Goal: Task Accomplishment & Management: Manage account settings

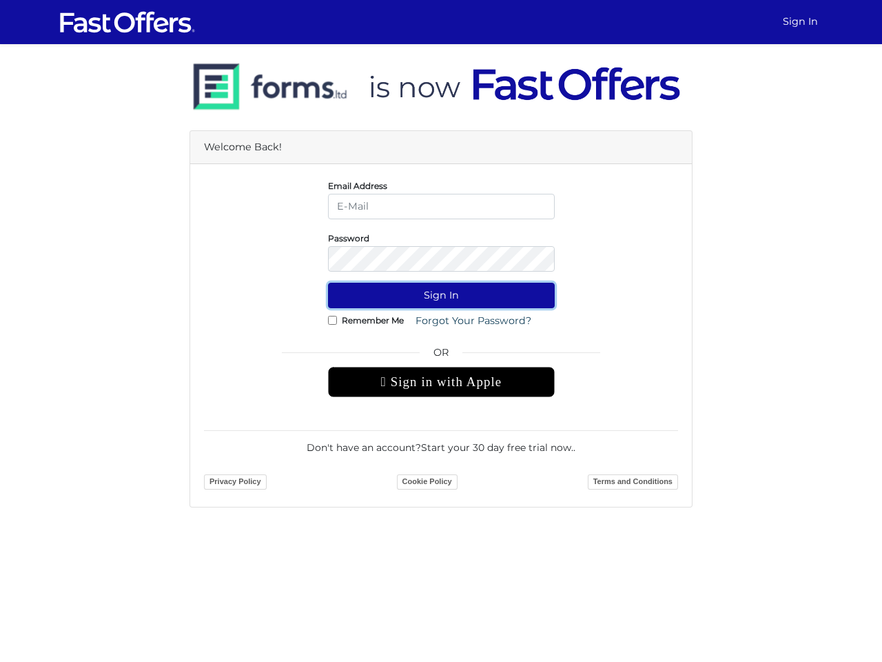
click at [441, 295] on button "Sign In" at bounding box center [441, 296] width 227 height 26
click at [441, 382] on div " Sign in with Apple" at bounding box center [441, 382] width 227 height 30
click at [441, 295] on button "Sign In" at bounding box center [441, 296] width 227 height 26
click at [441, 382] on div " Sign in with Apple" at bounding box center [441, 382] width 227 height 30
